Goal: Task Accomplishment & Management: Use online tool/utility

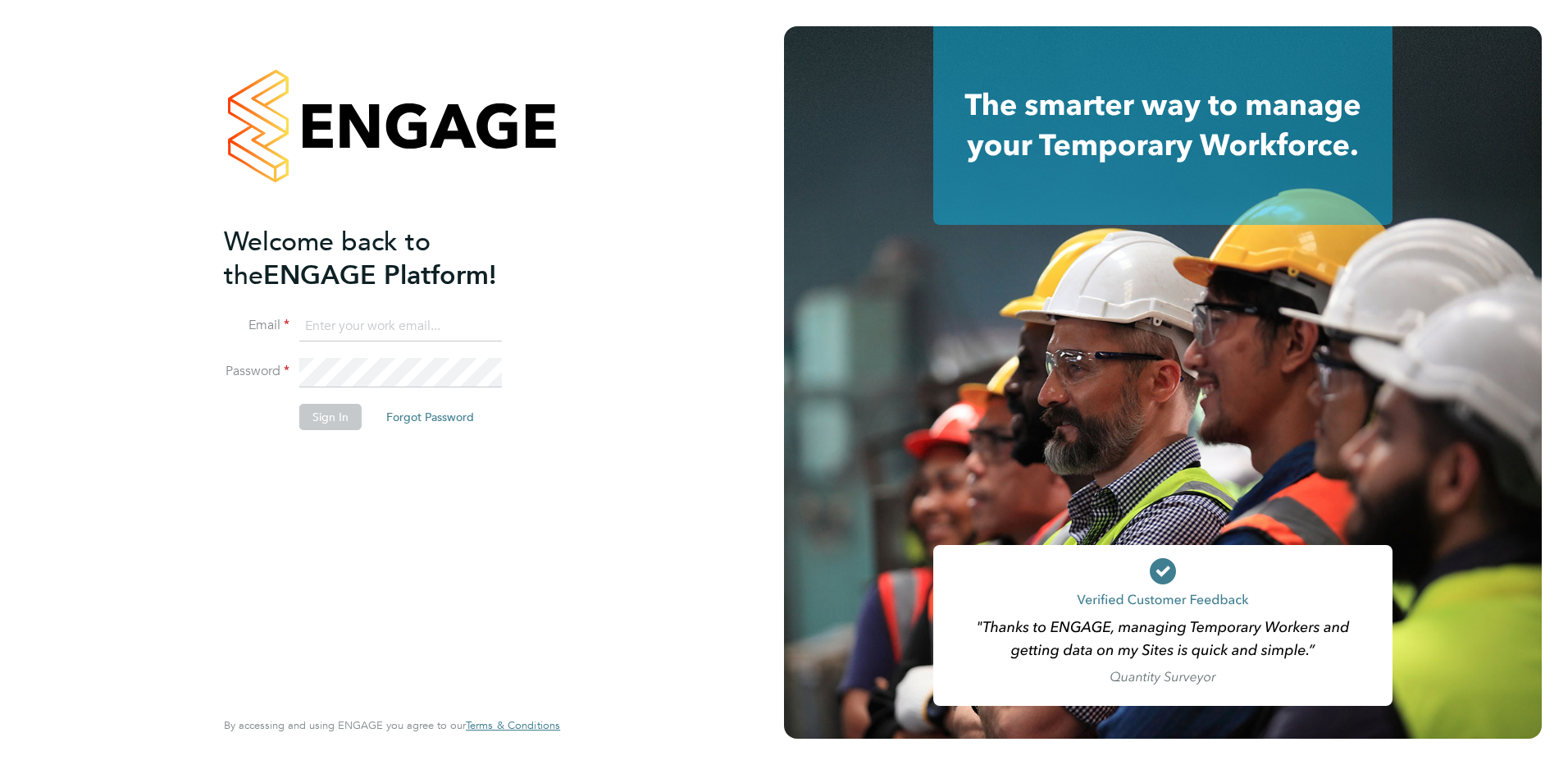
type input "tracy.sellick@apleona.com"
click at [340, 406] on button "Sign In" at bounding box center [331, 416] width 62 height 26
click at [335, 412] on button "Sign In" at bounding box center [331, 416] width 62 height 26
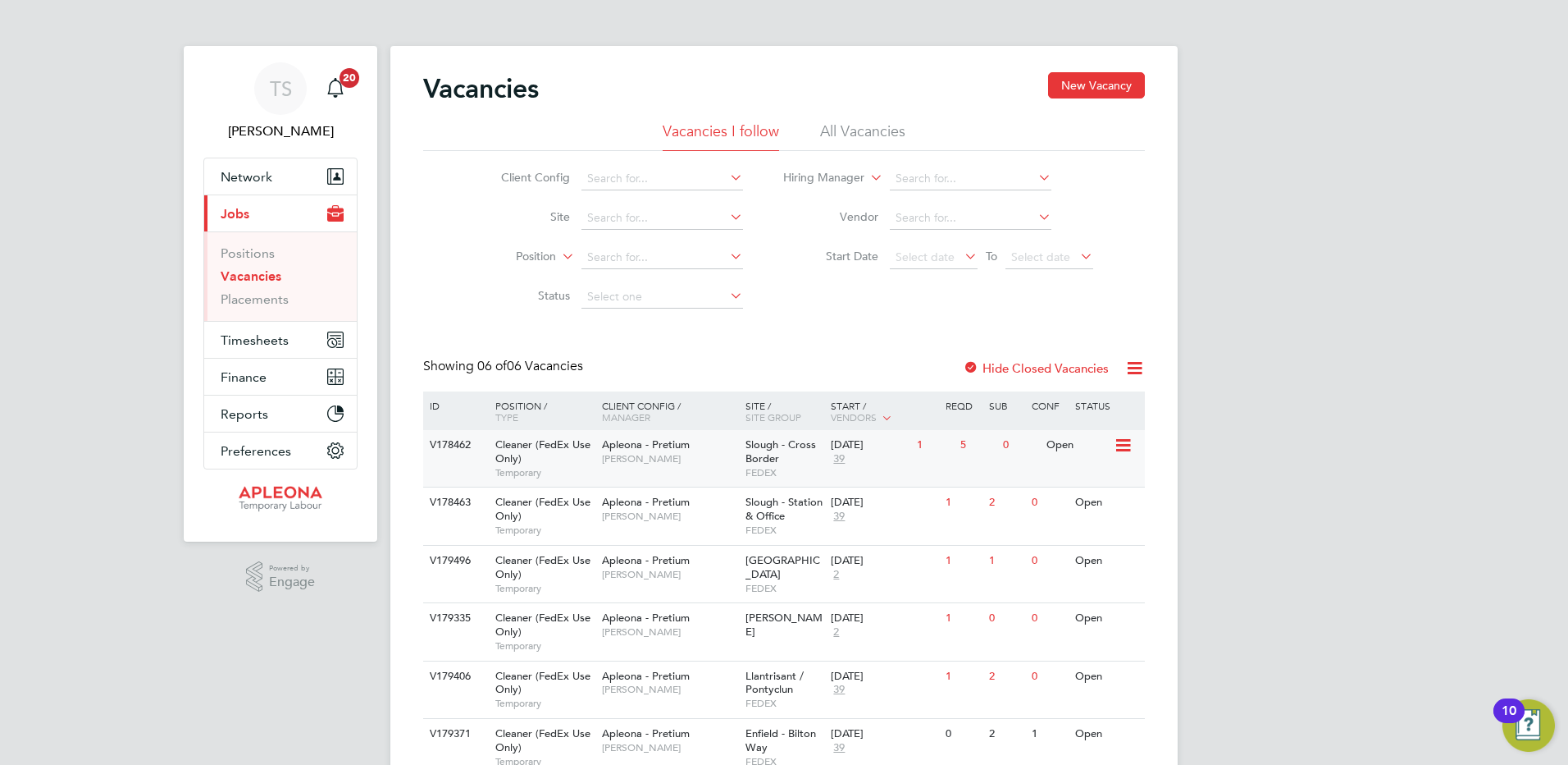
click at [792, 444] on span "Slough - Cross Border" at bounding box center [781, 451] width 71 height 28
click at [251, 336] on span "Timesheets" at bounding box center [254, 340] width 68 height 16
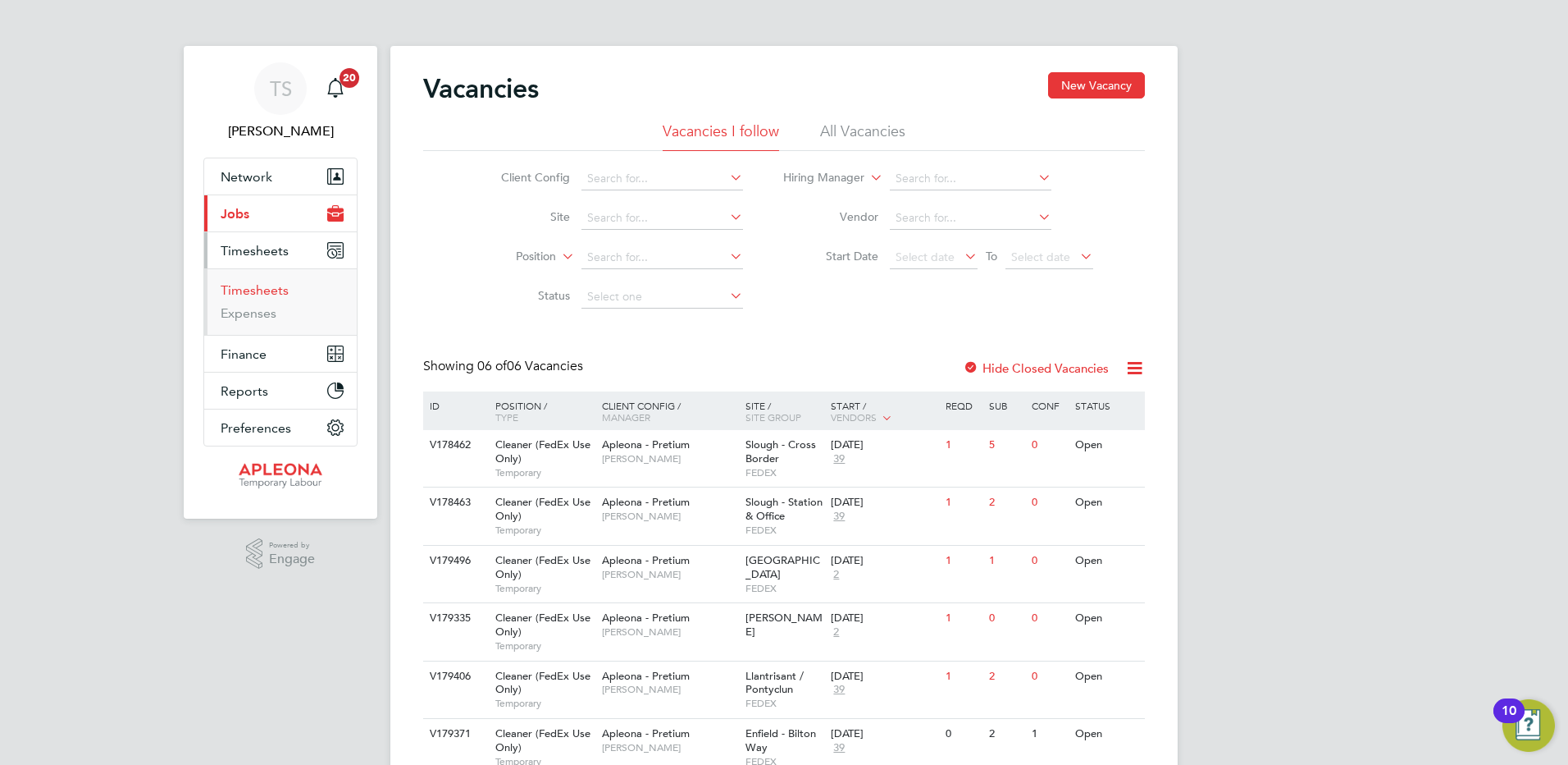
click at [243, 288] on link "Timesheets" at bounding box center [254, 290] width 68 height 16
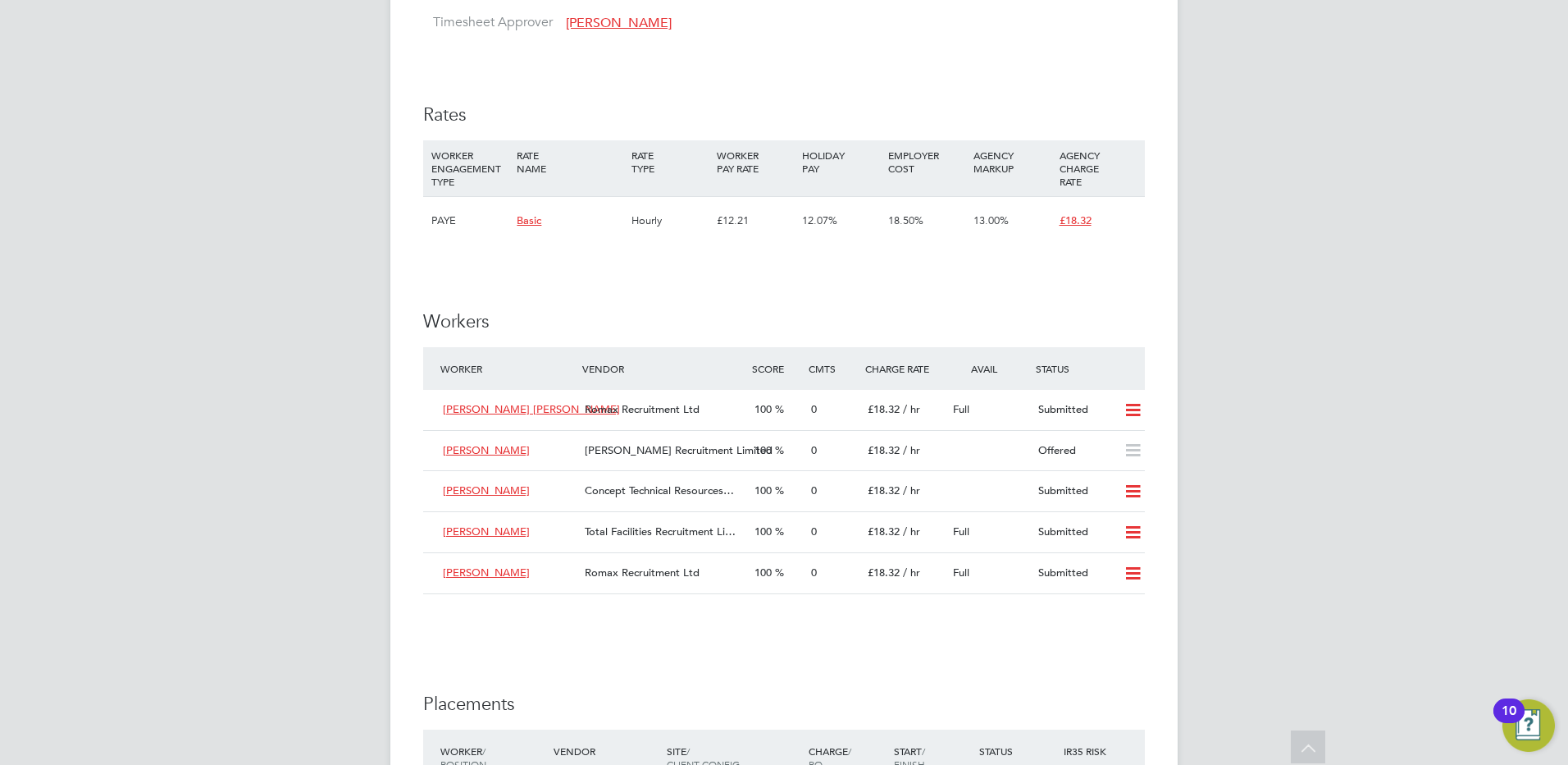
scroll to position [1313, 0]
click at [1135, 456] on icon at bounding box center [1133, 449] width 20 height 13
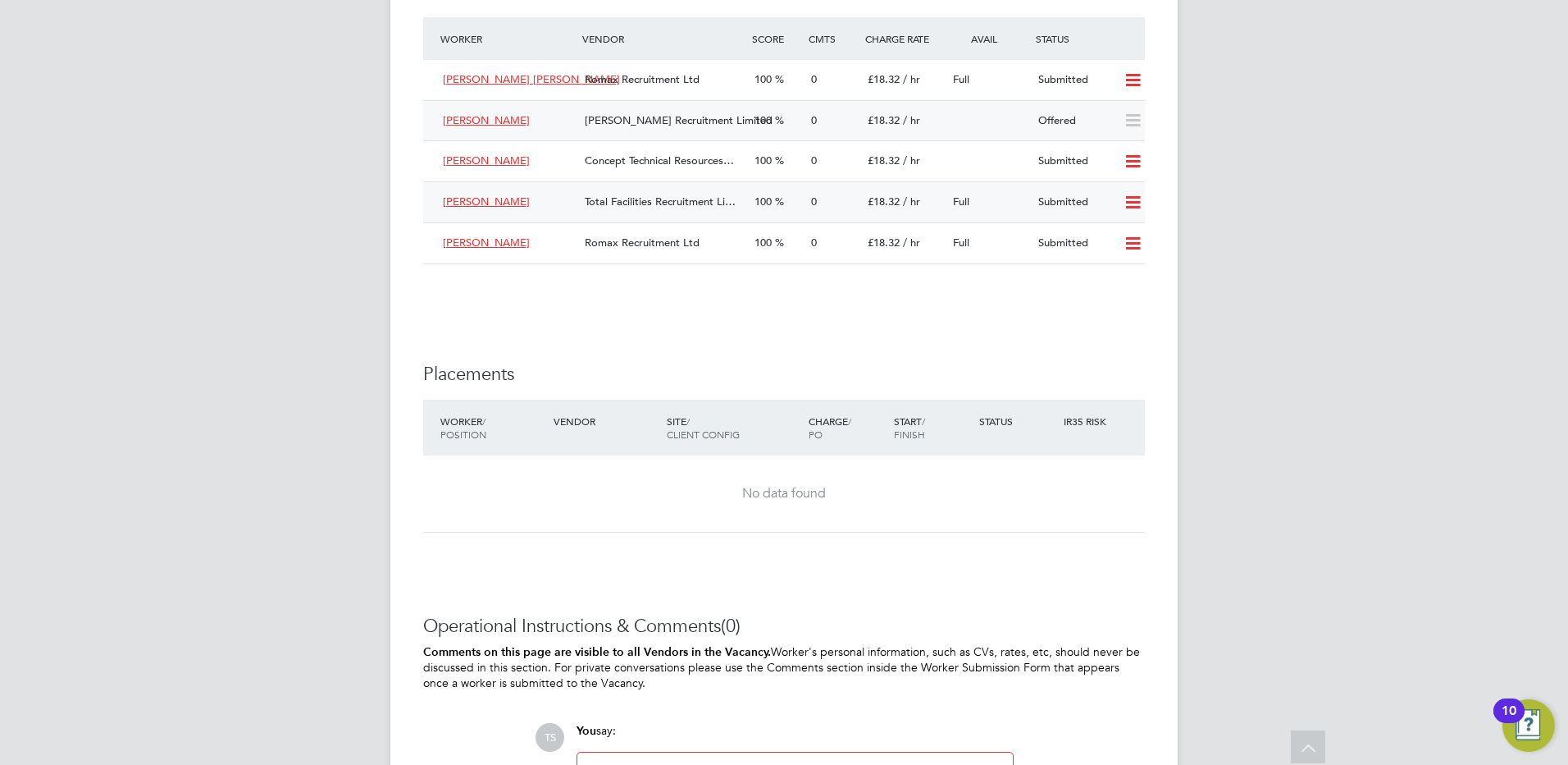
click at [1134, 209] on icon at bounding box center [1133, 203] width 20 height 13
click at [1107, 251] on li "Offer" at bounding box center [1112, 254] width 57 height 23
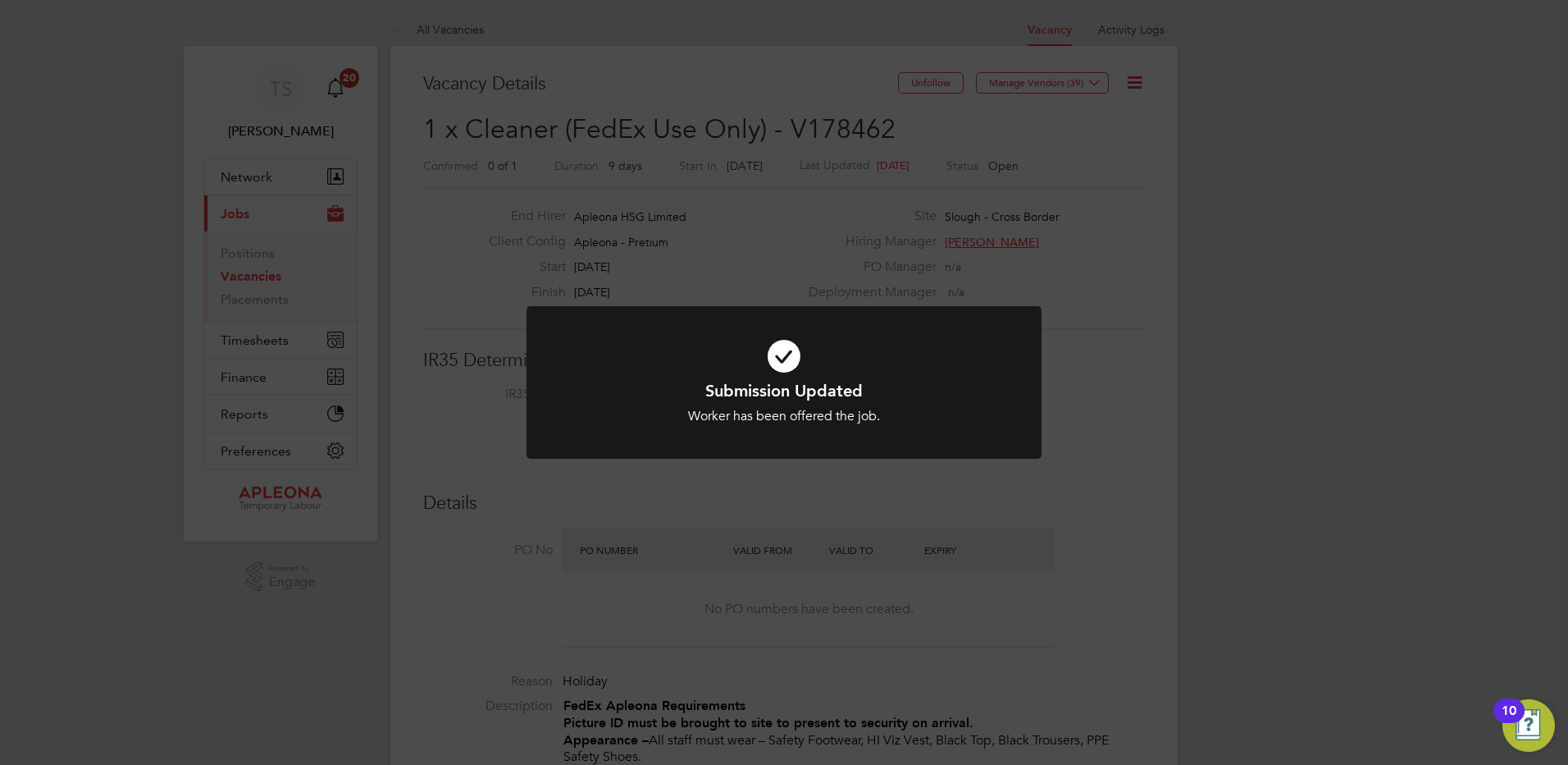
click at [1124, 396] on div "Submission Updated Worker has been offered the job. Cancel Okay" at bounding box center [784, 382] width 1568 height 765
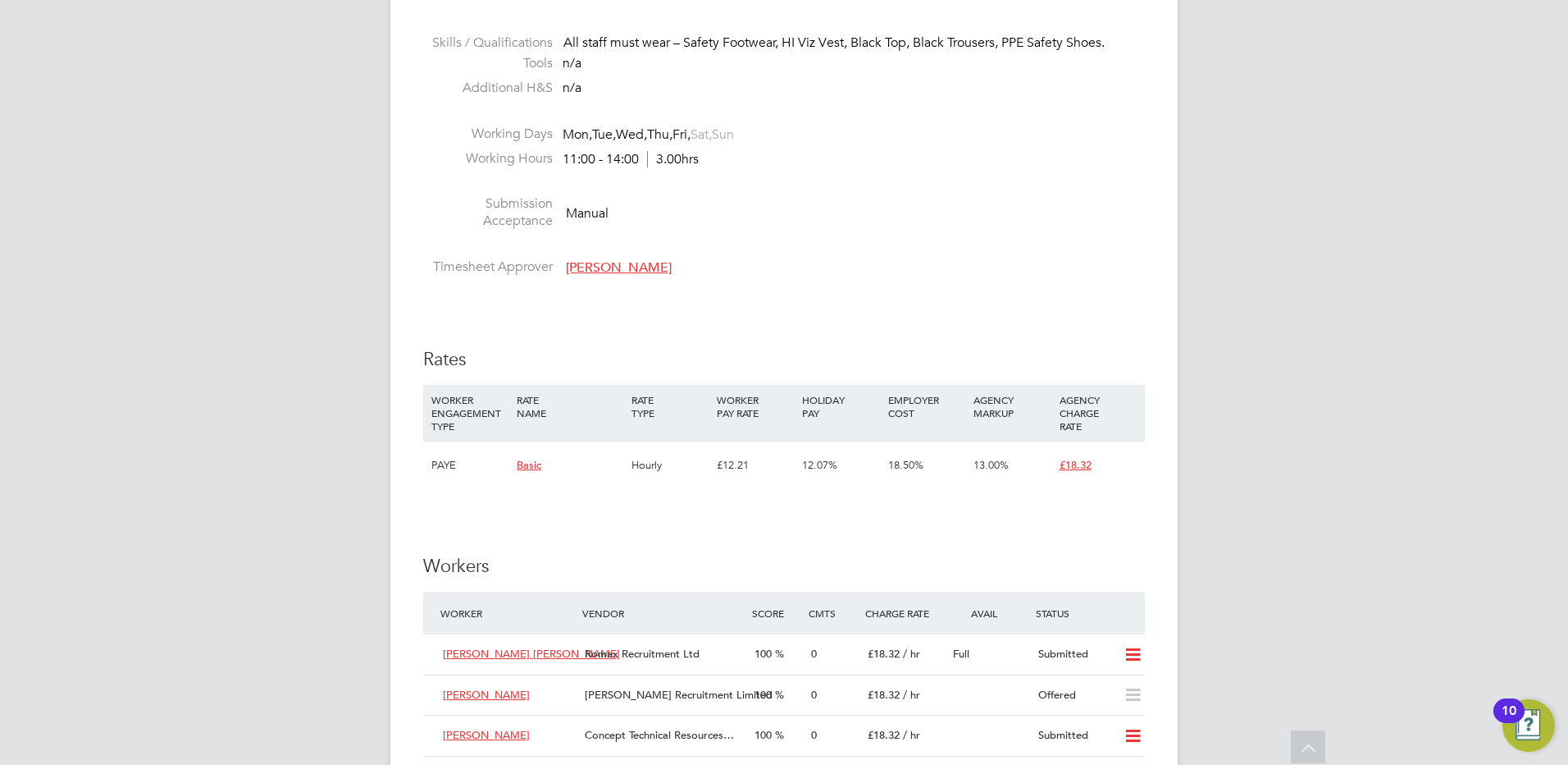
scroll to position [1395, 0]
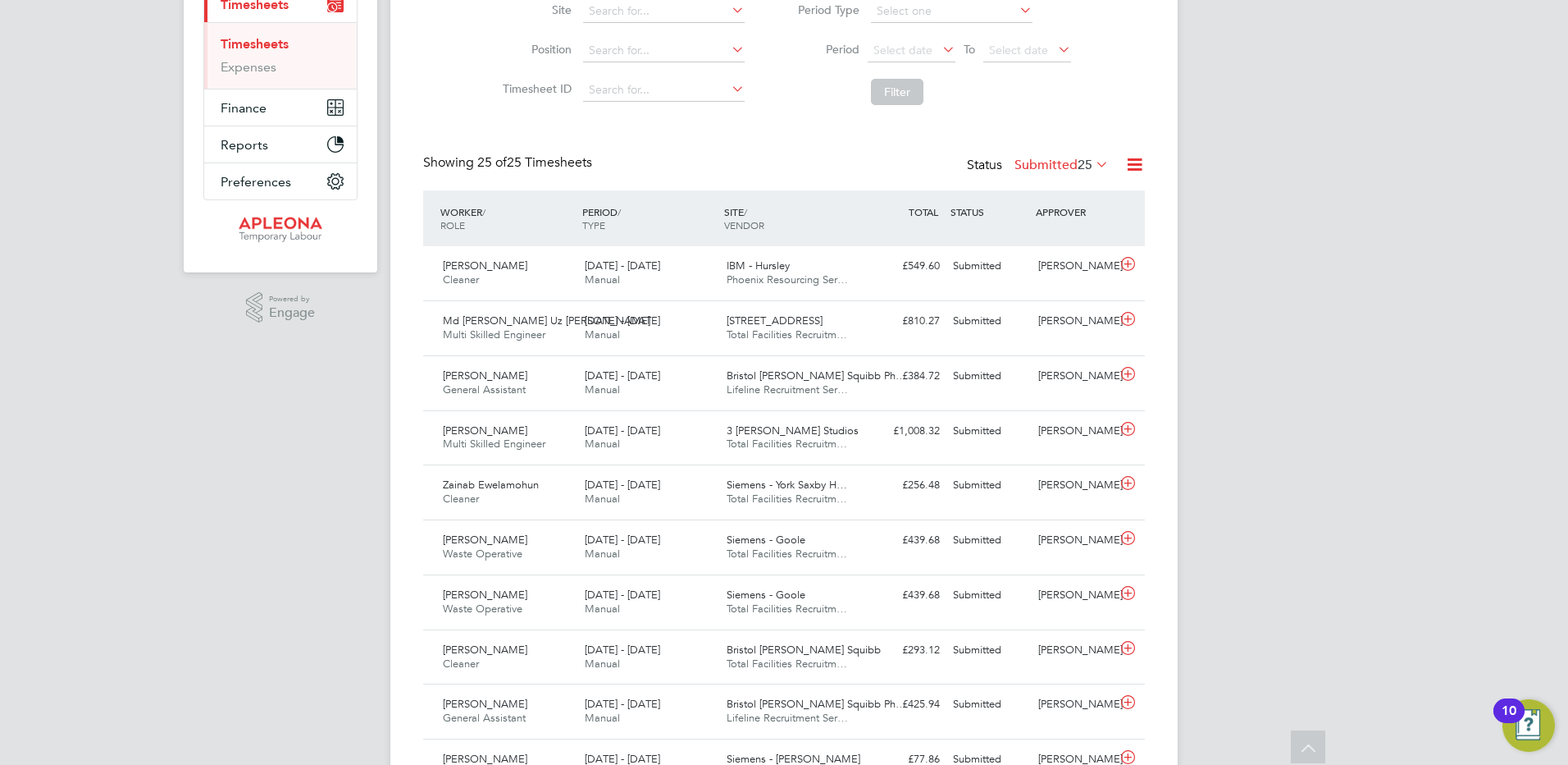
scroll to position [233, 0]
